Goal: Download file/media

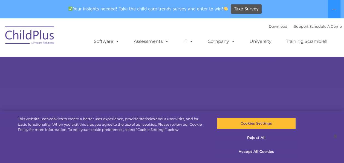
select select "MEDIUM"
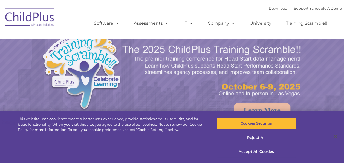
select select "MEDIUM"
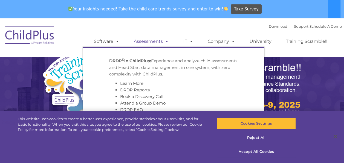
click at [165, 43] on span at bounding box center [166, 41] width 6 height 5
click at [108, 44] on link "Software" at bounding box center [106, 41] width 36 height 11
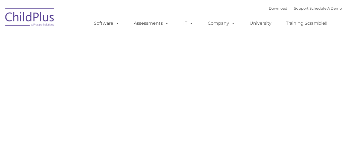
type input ""
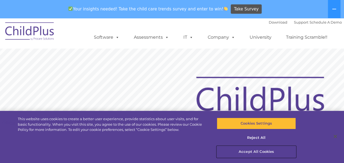
click at [263, 148] on button "Accept All Cookies" at bounding box center [256, 152] width 79 height 12
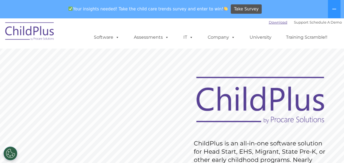
click at [277, 22] on link "Download" at bounding box center [278, 22] width 19 height 4
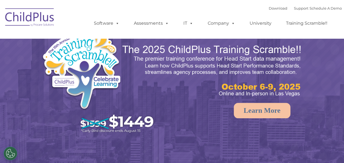
select select "MEDIUM"
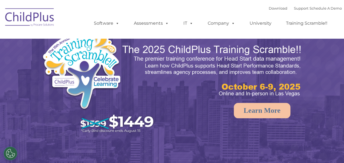
select select "MEDIUM"
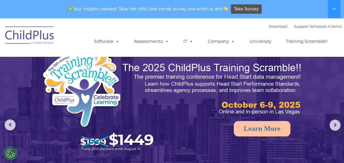
click at [119, 40] on span at bounding box center [116, 41] width 6 height 5
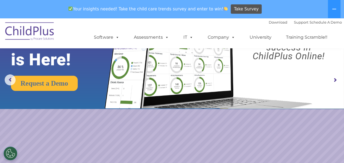
scroll to position [44, 0]
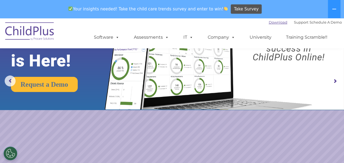
click at [271, 20] on link "Download" at bounding box center [278, 22] width 19 height 4
